Goal: Navigation & Orientation: Find specific page/section

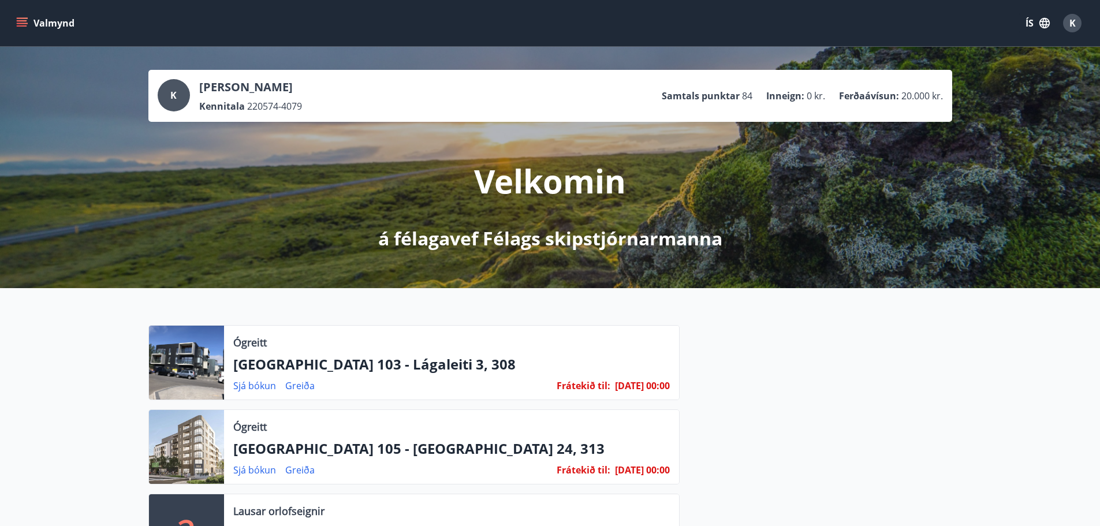
click at [1070, 25] on span "K" at bounding box center [1072, 23] width 6 height 13
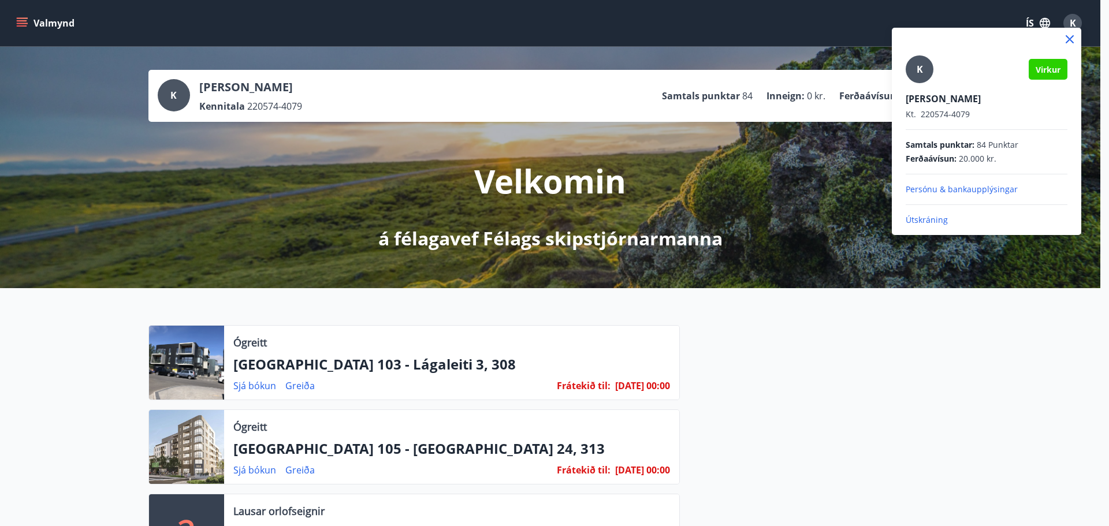
click at [1073, 29] on div at bounding box center [986, 39] width 189 height 23
click at [1064, 37] on icon at bounding box center [1069, 39] width 14 height 14
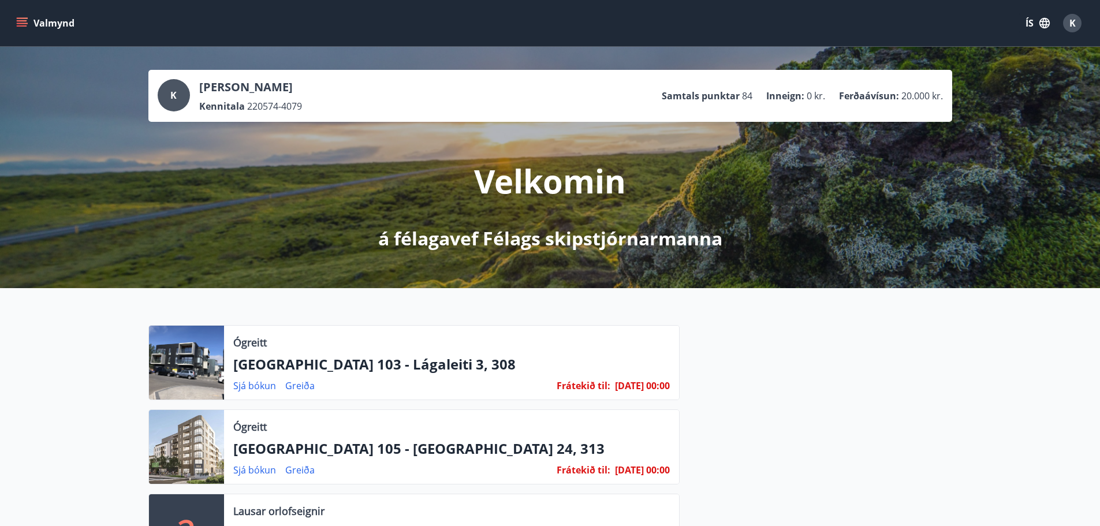
drag, startPoint x: 18, startPoint y: 23, endPoint x: 21, endPoint y: 29, distance: 7.0
click at [18, 23] on icon "menu" at bounding box center [22, 23] width 12 height 12
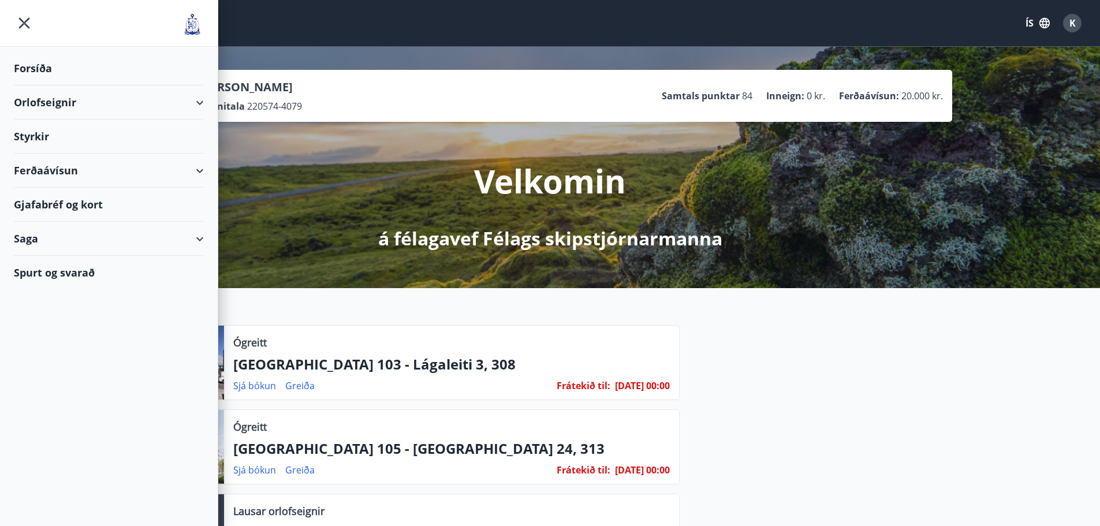
click at [53, 167] on div "Ferðaávísun" at bounding box center [109, 171] width 190 height 34
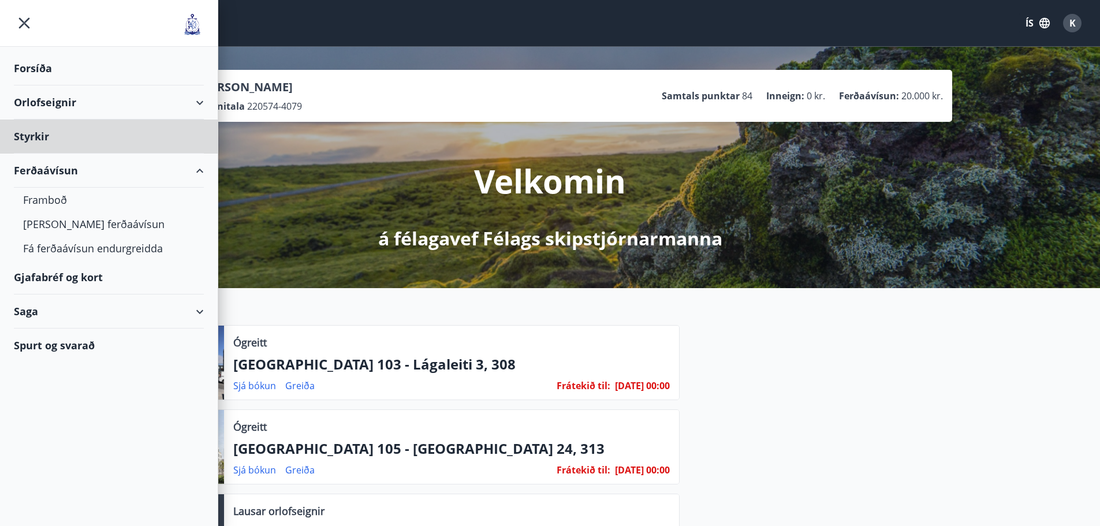
click at [42, 64] on div "Forsíða" at bounding box center [109, 68] width 190 height 34
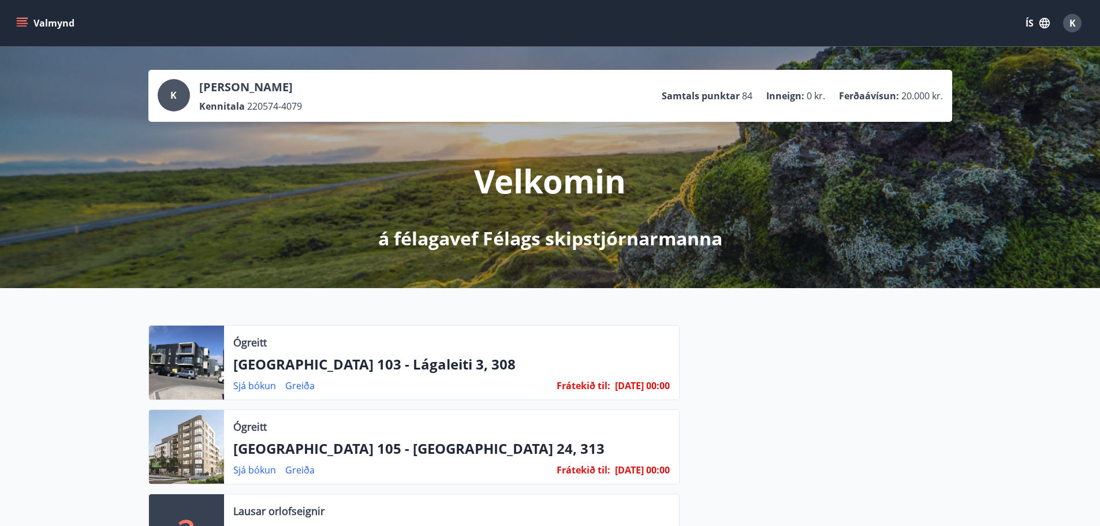
click at [20, 25] on icon "menu" at bounding box center [22, 23] width 12 height 12
